Goal: Download file/media

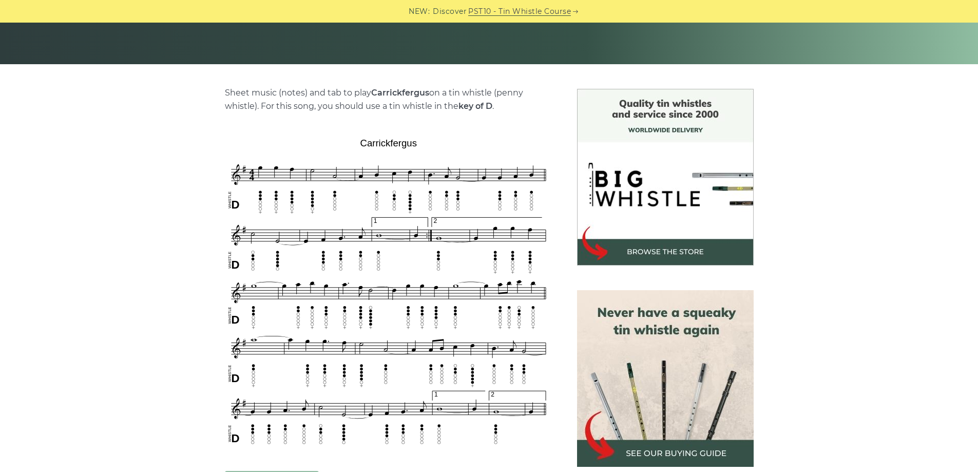
scroll to position [308, 0]
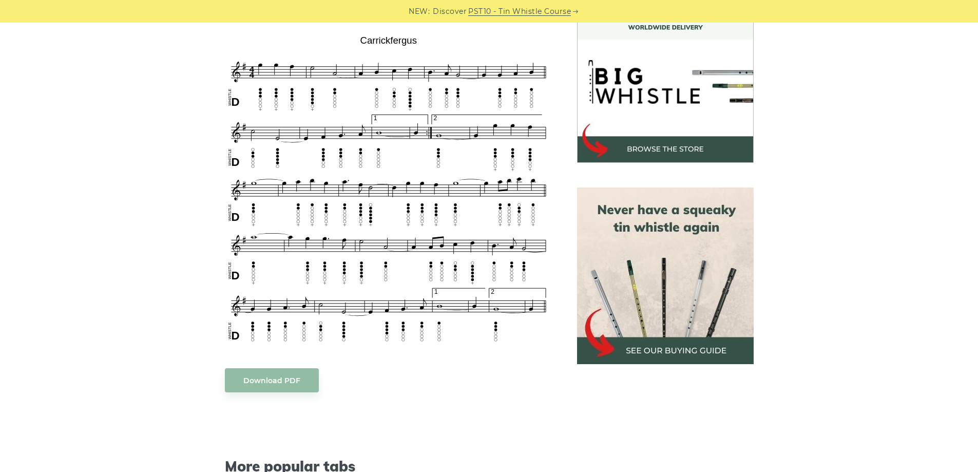
drag, startPoint x: 338, startPoint y: 159, endPoint x: 315, endPoint y: 157, distance: 23.2
click at [315, 157] on img at bounding box center [389, 189] width 328 height 316
click at [253, 378] on link "Download PDF" at bounding box center [272, 380] width 94 height 24
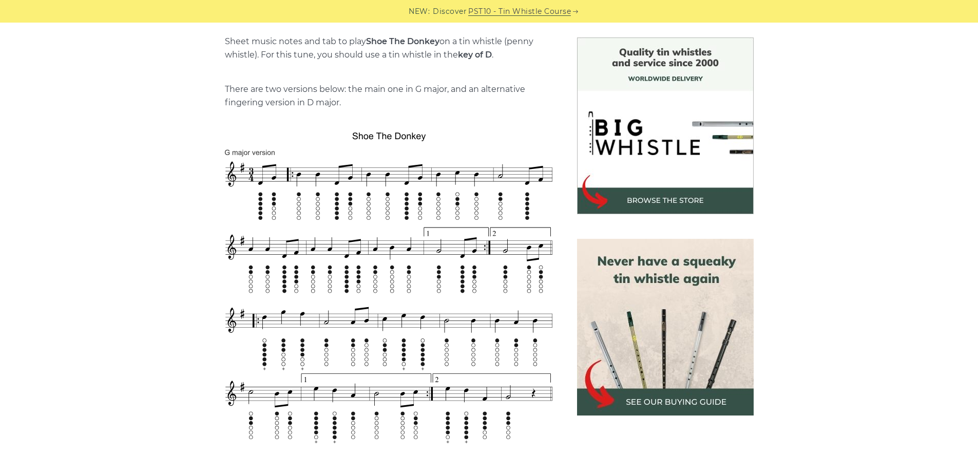
scroll to position [308, 0]
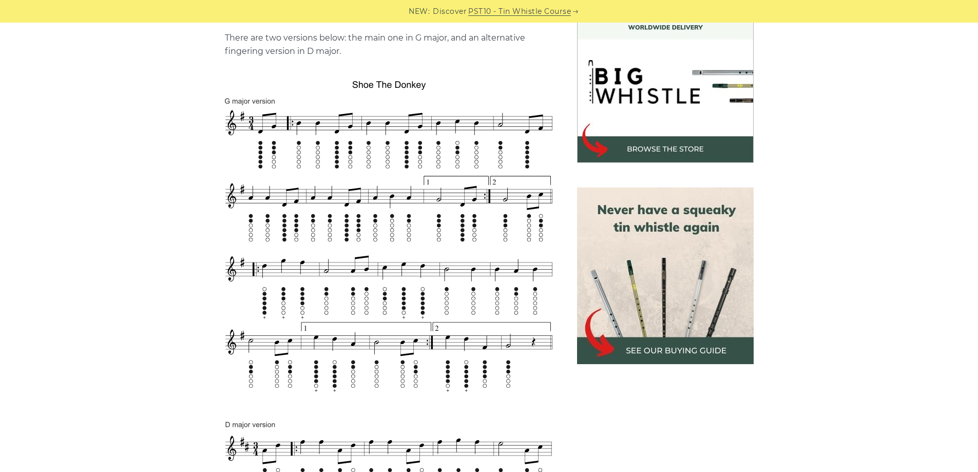
drag, startPoint x: 392, startPoint y: 158, endPoint x: 363, endPoint y: 177, distance: 34.9
click at [363, 177] on img at bounding box center [389, 397] width 328 height 636
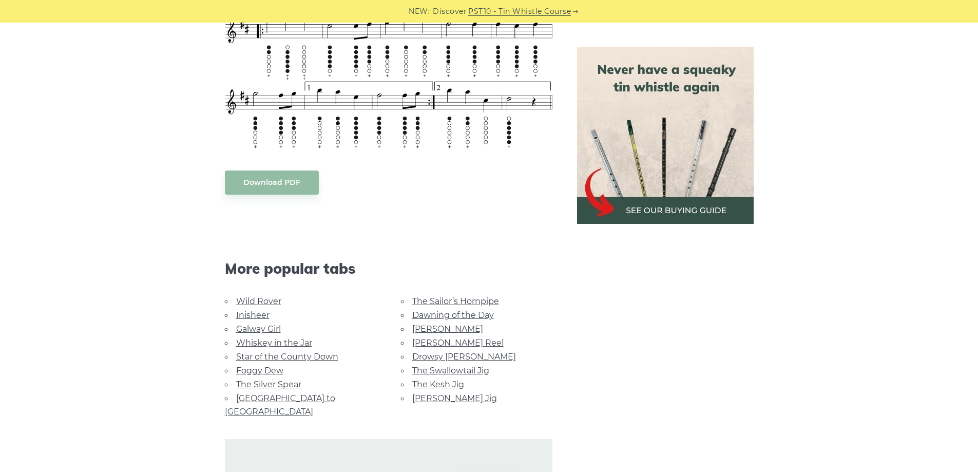
scroll to position [924, 0]
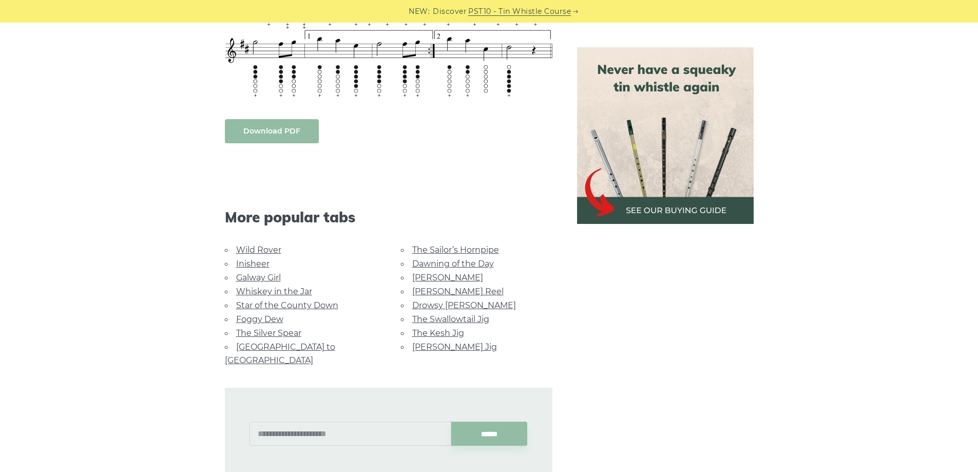
click at [262, 127] on link "Download PDF" at bounding box center [272, 131] width 94 height 24
